Goal: Find specific page/section: Find specific page/section

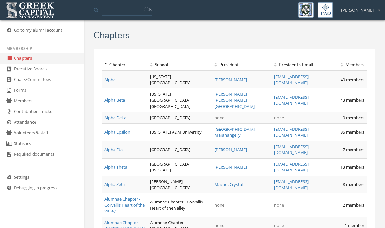
click at [21, 93] on link "Forms" at bounding box center [42, 90] width 84 height 11
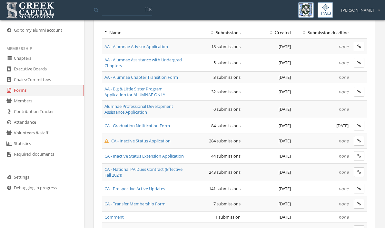
scroll to position [67, 0]
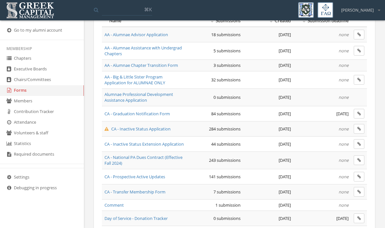
click at [154, 129] on span "CA - Inactive Status Application" at bounding box center [137, 129] width 66 height 6
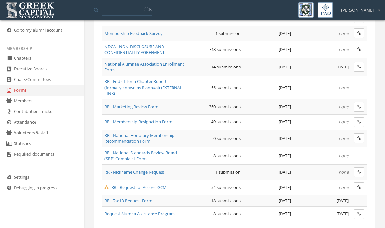
scroll to position [464, 0]
click at [171, 119] on span "RR - Membership Resignation Form" at bounding box center [138, 122] width 68 height 6
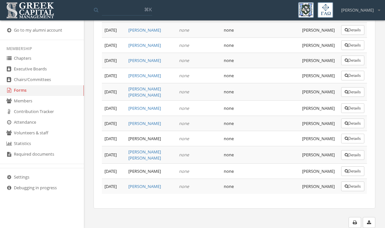
scroll to position [922, 0]
click at [354, 176] on button "Details" at bounding box center [352, 171] width 23 height 10
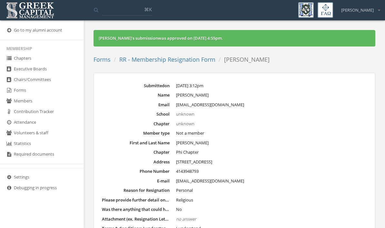
click at [157, 58] on link "RR - Membership Resignation Form" at bounding box center [167, 59] width 96 height 8
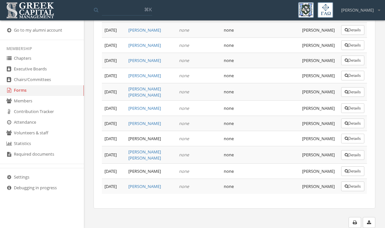
scroll to position [887, 0]
